Goal: Information Seeking & Learning: Learn about a topic

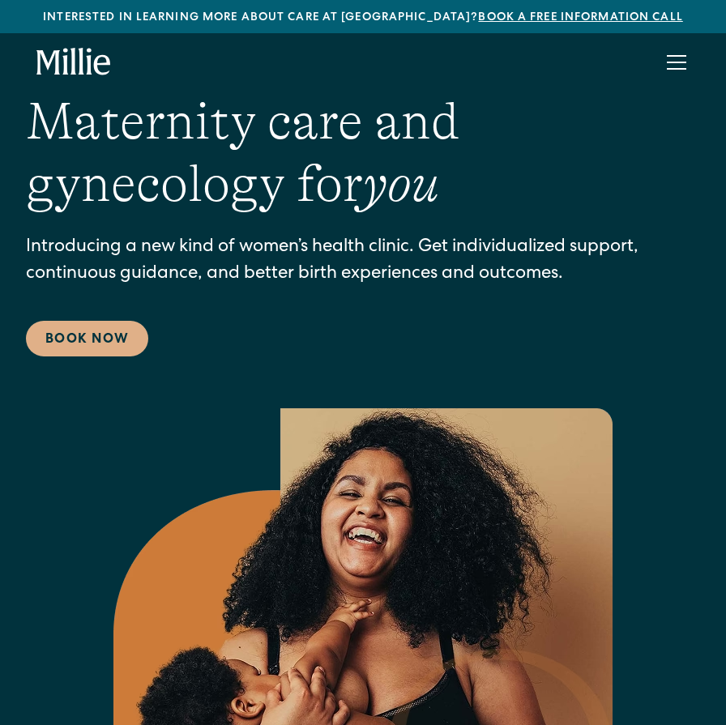
click at [686, 56] on div "menu" at bounding box center [676, 56] width 19 height 2
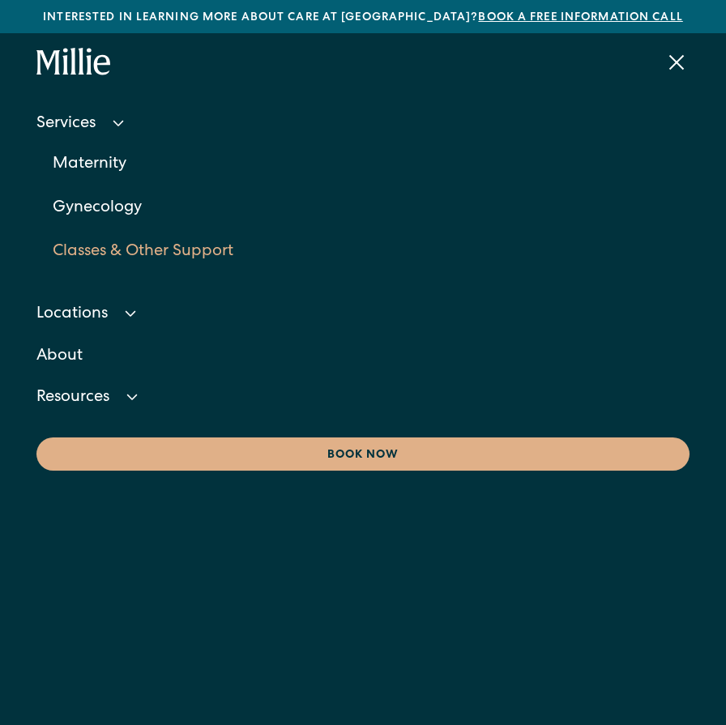
click at [96, 253] on link "Classes & Other Support" at bounding box center [371, 252] width 637 height 44
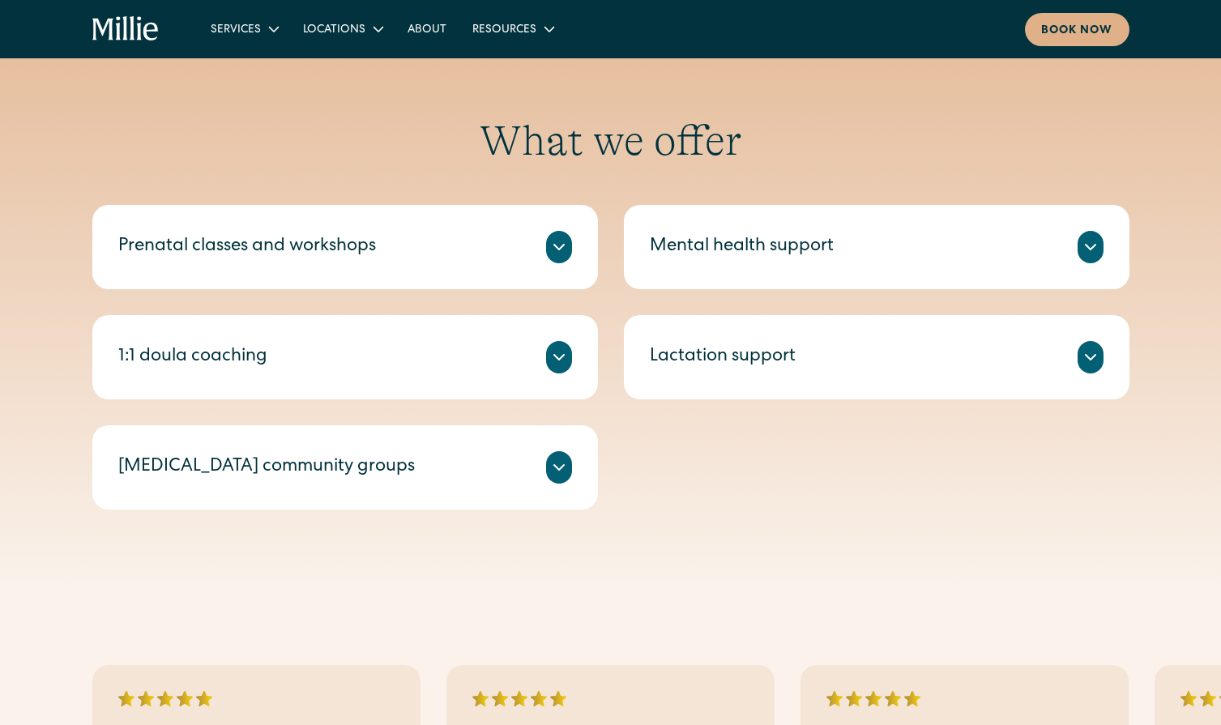
scroll to position [601, 0]
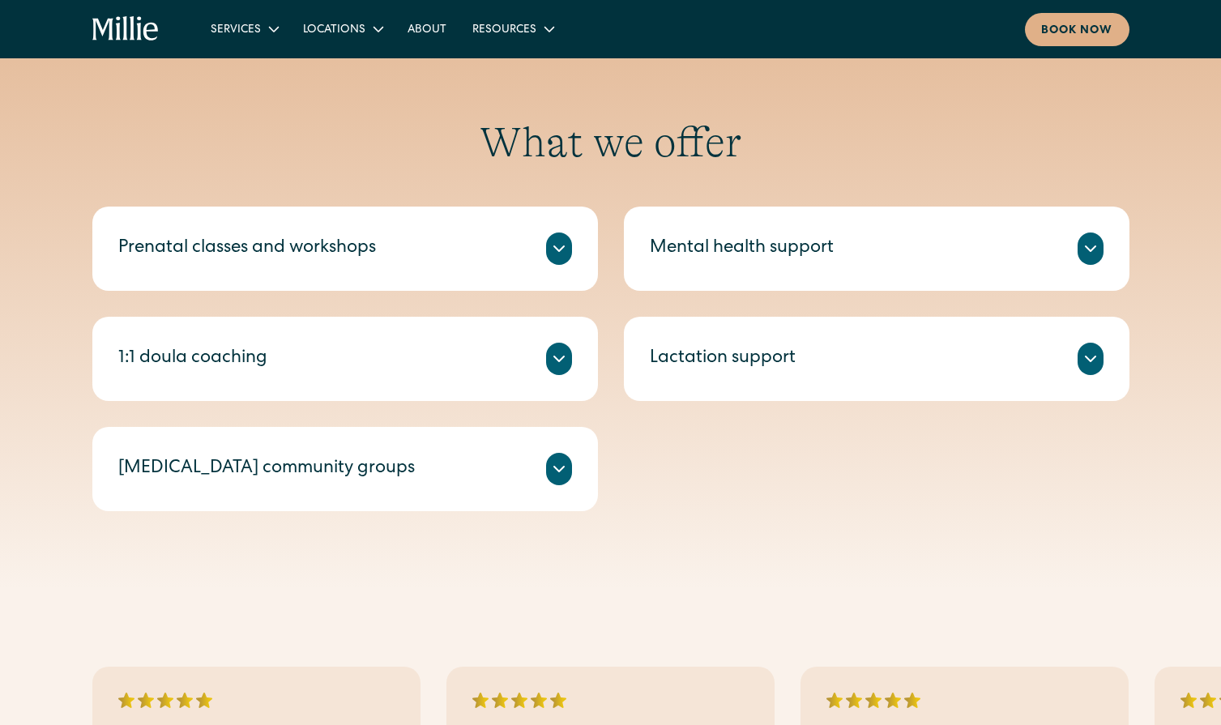
click at [567, 243] on icon at bounding box center [558, 248] width 19 height 19
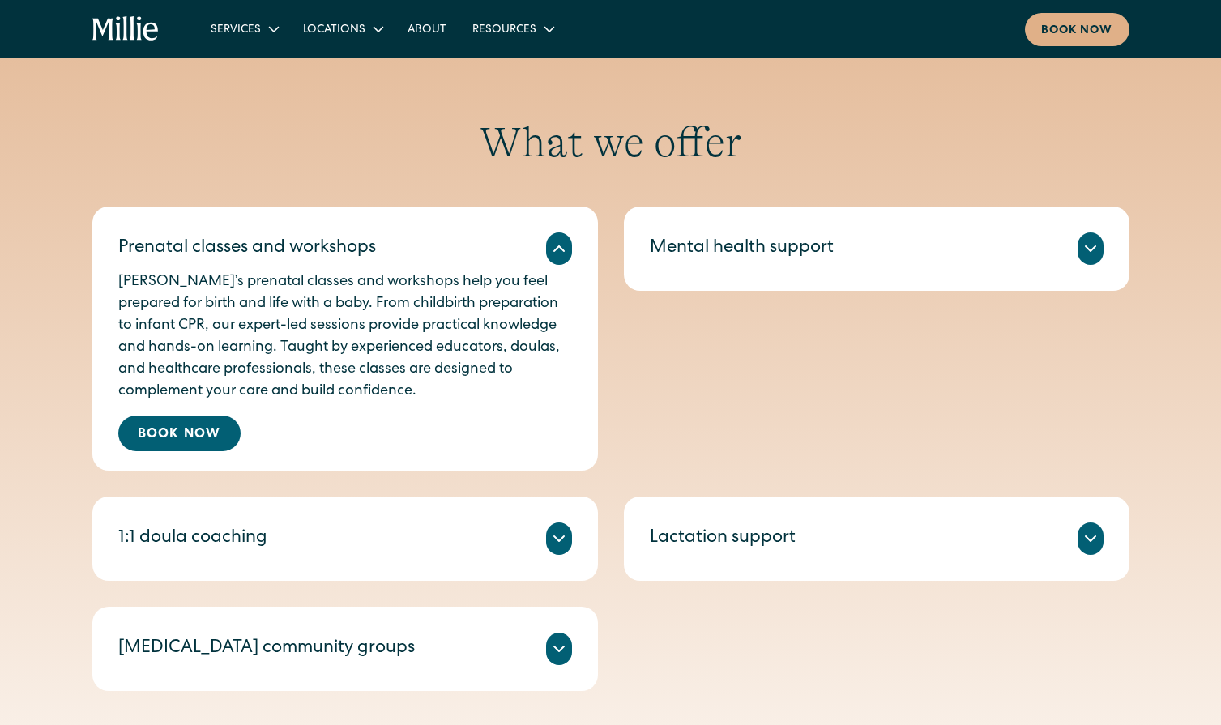
click at [557, 548] on icon at bounding box center [558, 538] width 19 height 19
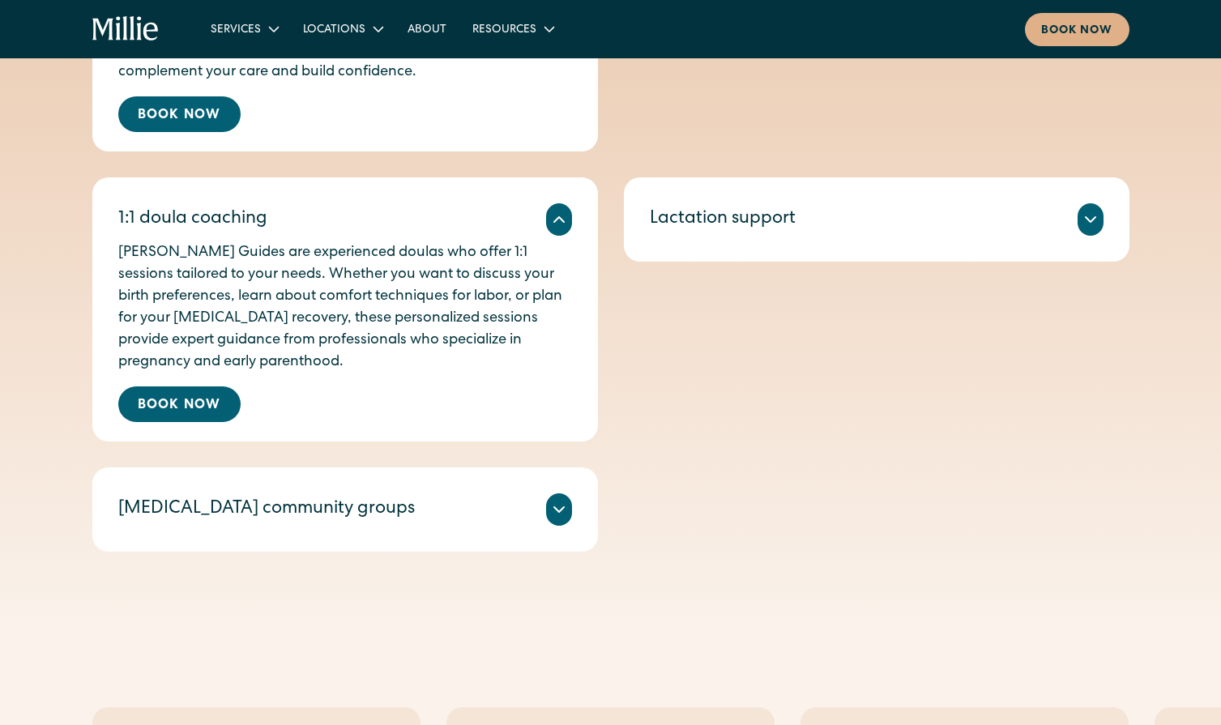
scroll to position [1042, 0]
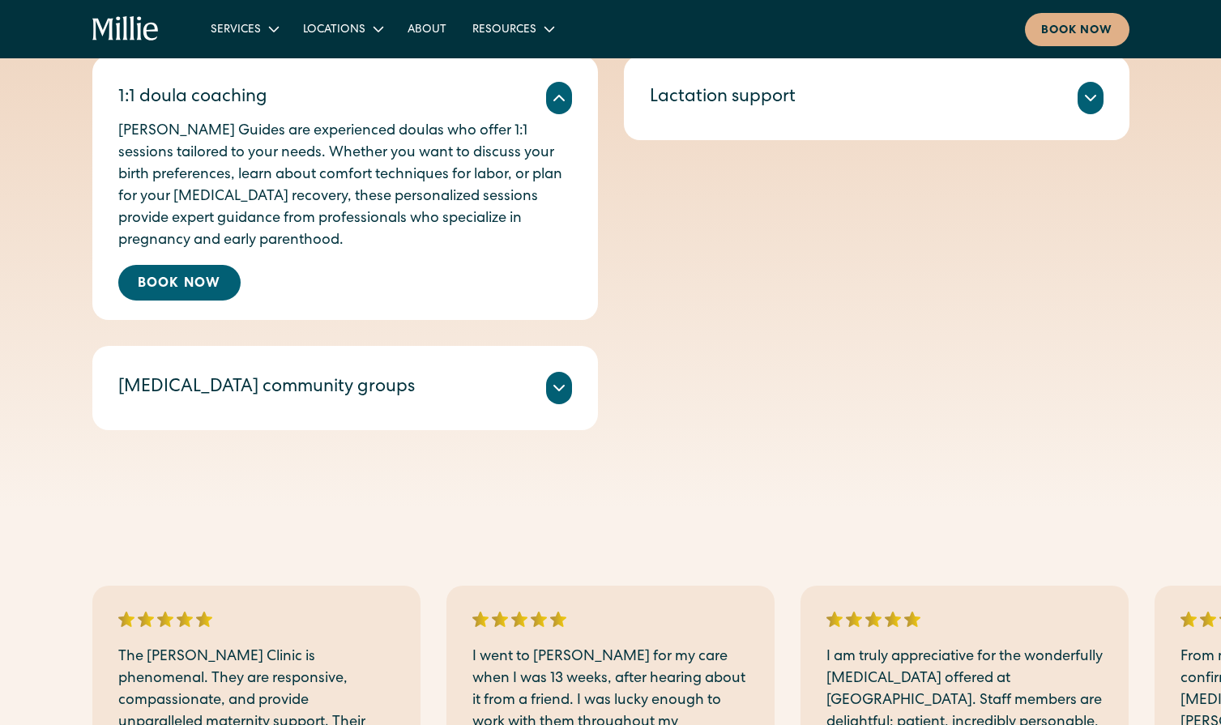
click at [555, 402] on div at bounding box center [559, 388] width 26 height 32
